Goal: Go to known website: Access a specific website the user already knows

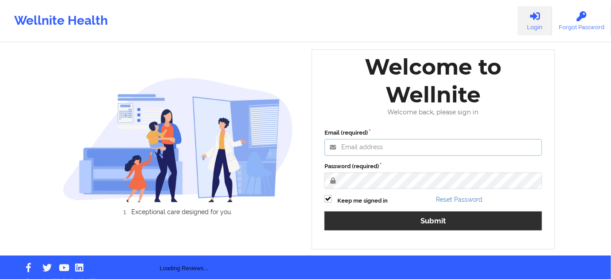
type input "[PERSON_NAME][EMAIL_ADDRESS][PERSON_NAME][DOMAIN_NAME]"
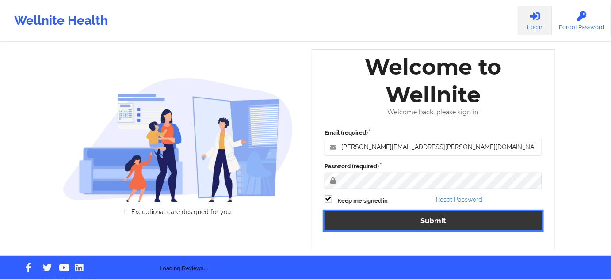
drag, startPoint x: 398, startPoint y: 221, endPoint x: 394, endPoint y: 220, distance: 4.6
click at [398, 221] on button "Submit" at bounding box center [434, 221] width 218 height 19
